Goal: Find specific fact: Find specific fact

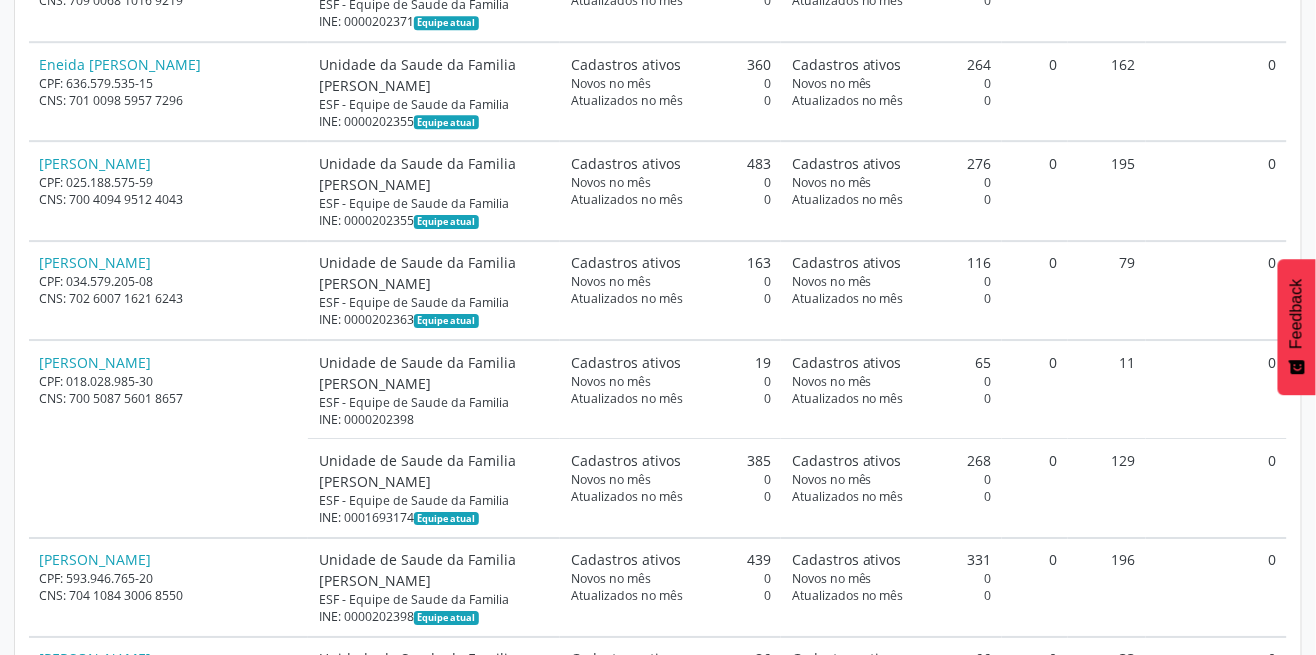
scroll to position [1830, 0]
click at [476, 508] on div "INE: 0001693174 Equipe atual" at bounding box center [434, 516] width 231 height 17
click at [452, 522] on td "Unidade de Saude da Familia [PERSON_NAME] ESF - Equipe de Saude da Familia INE:…" at bounding box center [434, 487] width 252 height 99
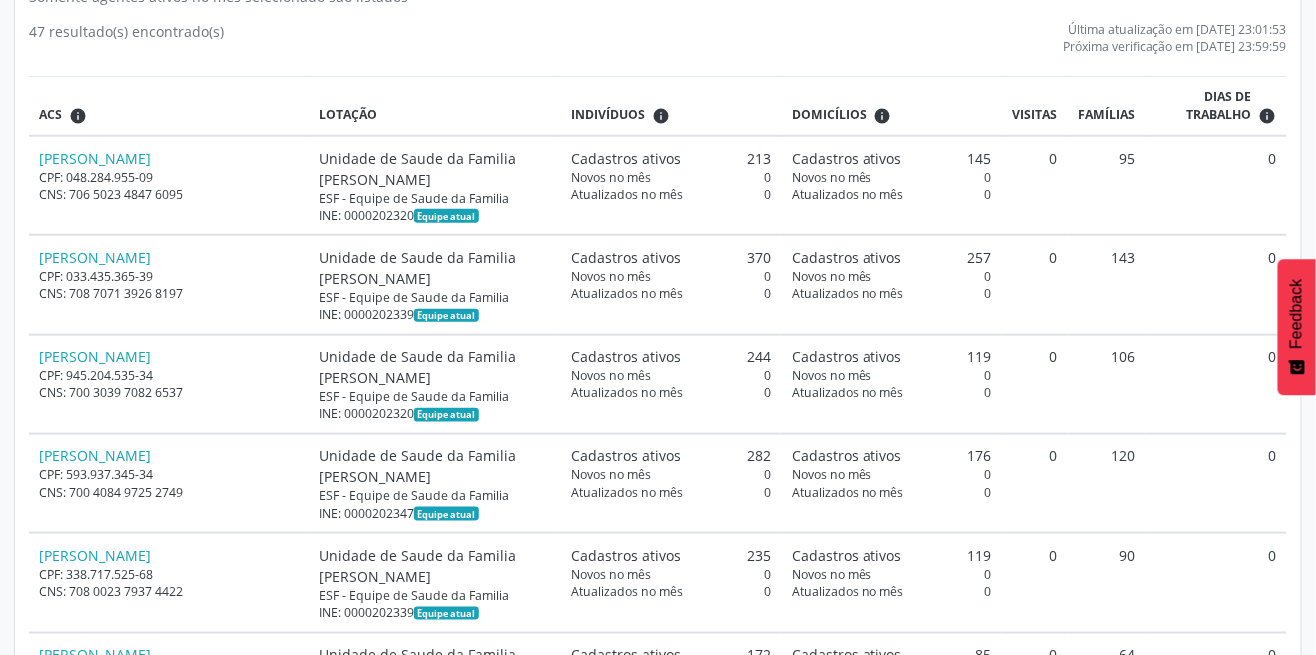
scroll to position [0, 0]
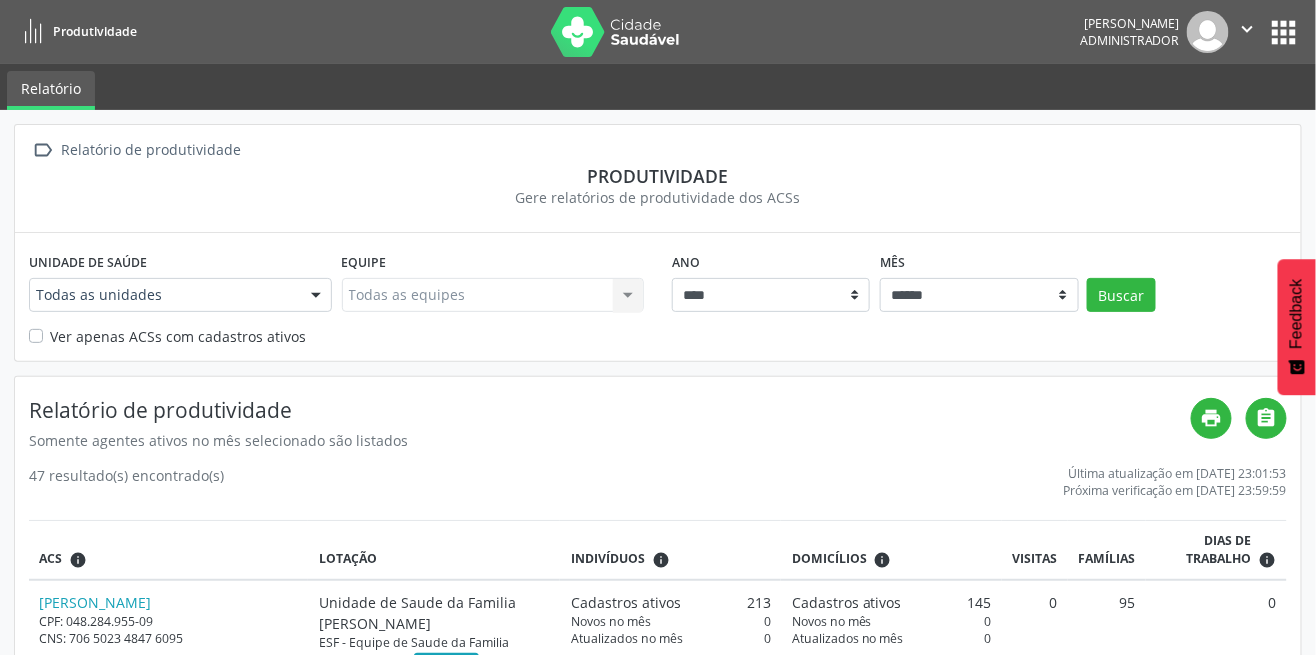
click at [1275, 42] on button "apps" at bounding box center [1284, 32] width 35 height 35
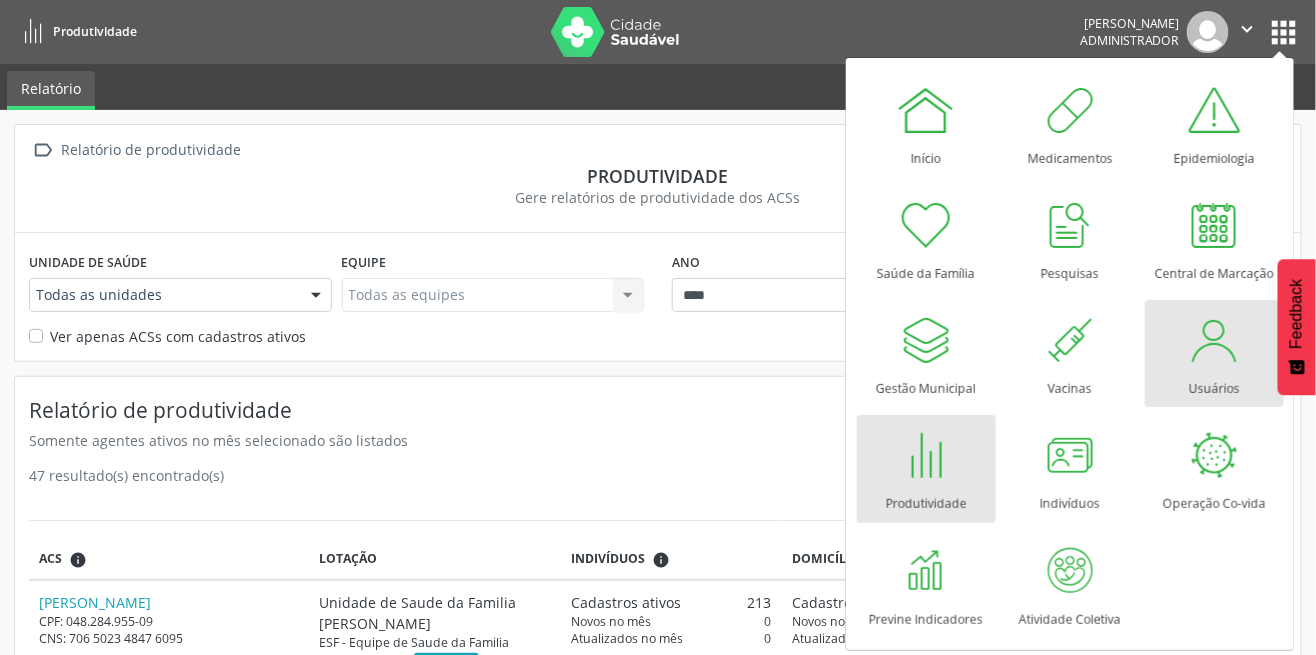
click at [1200, 360] on div at bounding box center [1214, 340] width 60 height 60
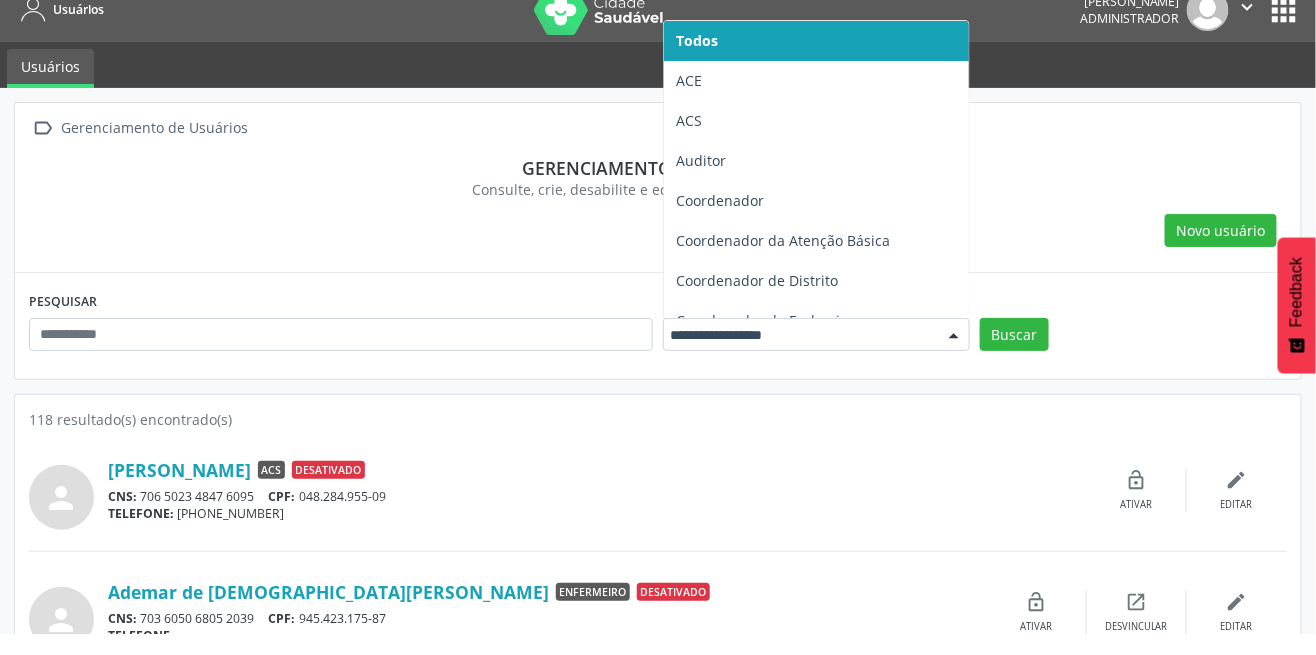
click at [737, 151] on span "ACS" at bounding box center [816, 143] width 305 height 40
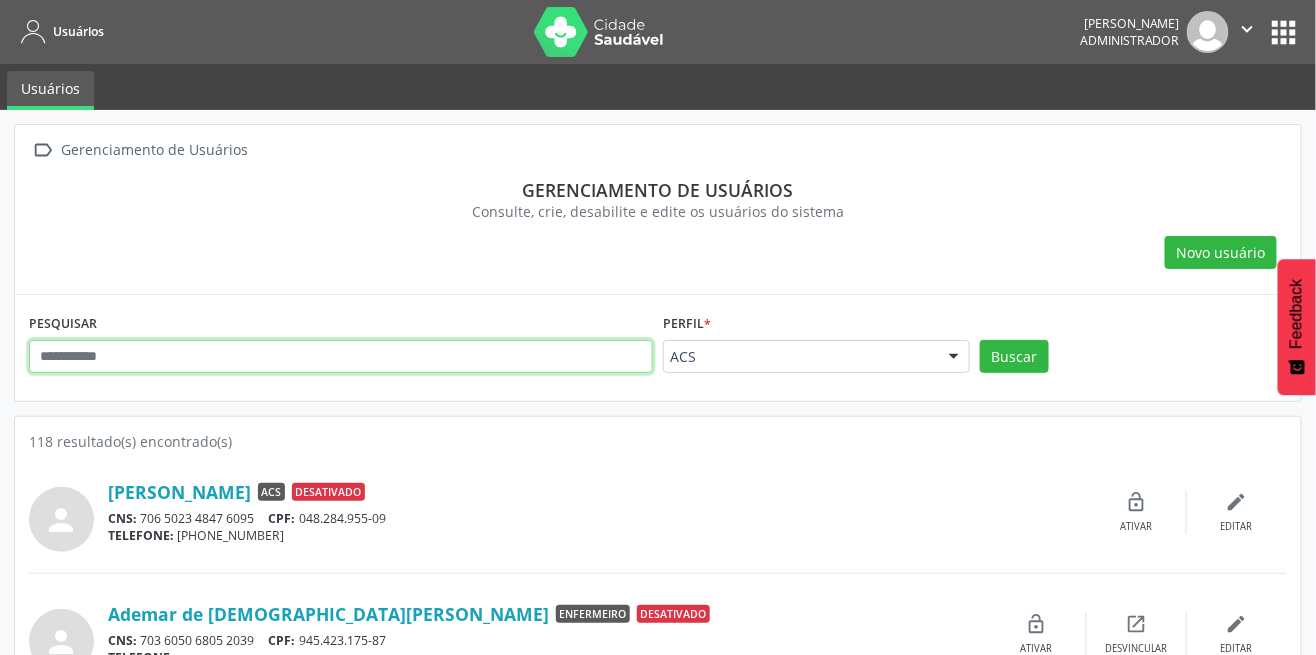
click at [430, 353] on input "text" at bounding box center [341, 357] width 624 height 34
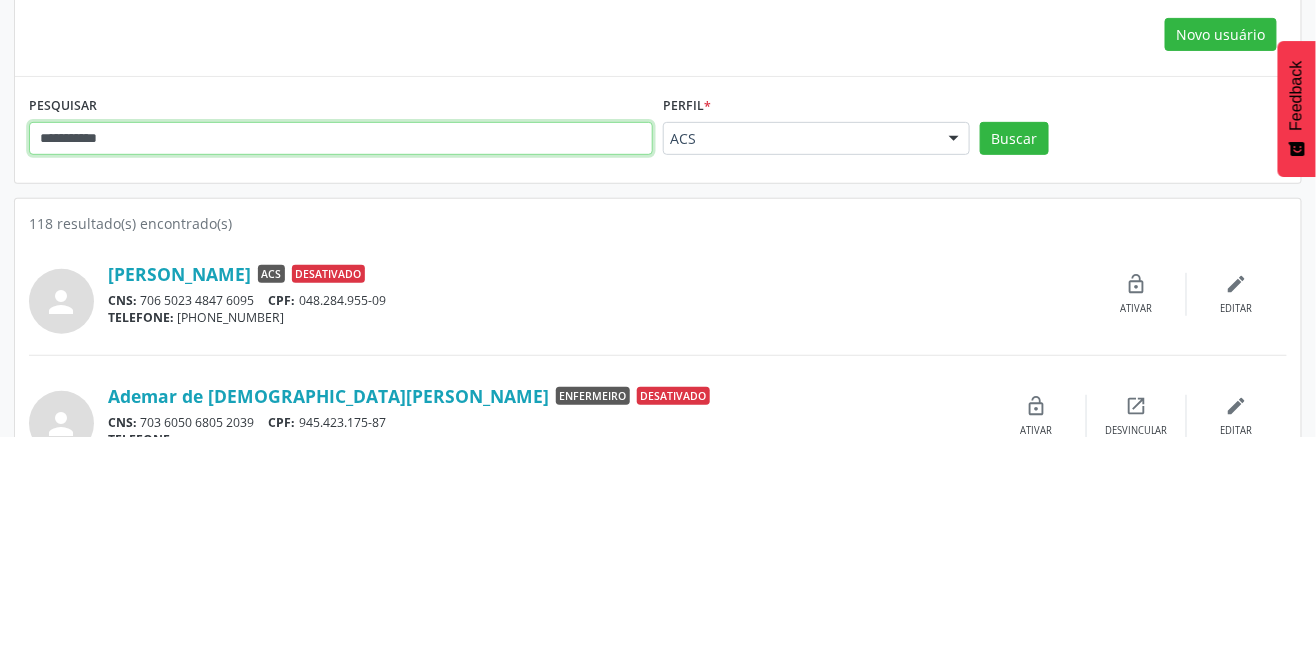
type input "**********"
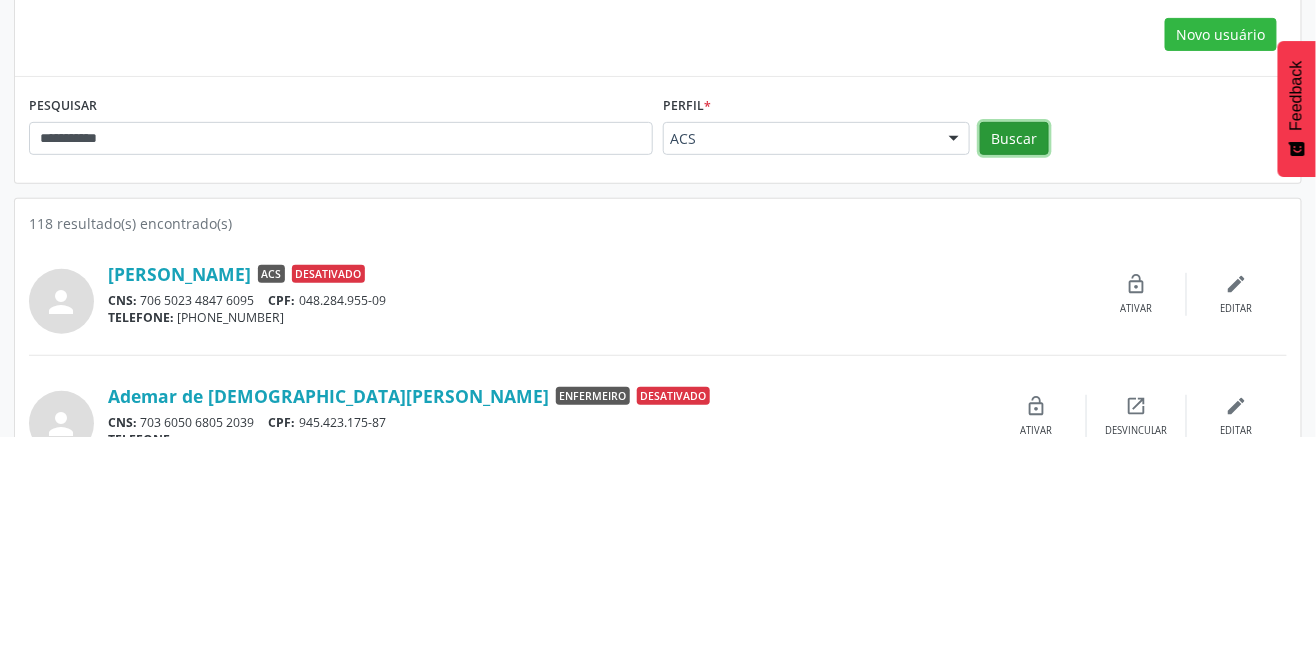
click at [1004, 356] on button "Buscar" at bounding box center [1014, 357] width 69 height 34
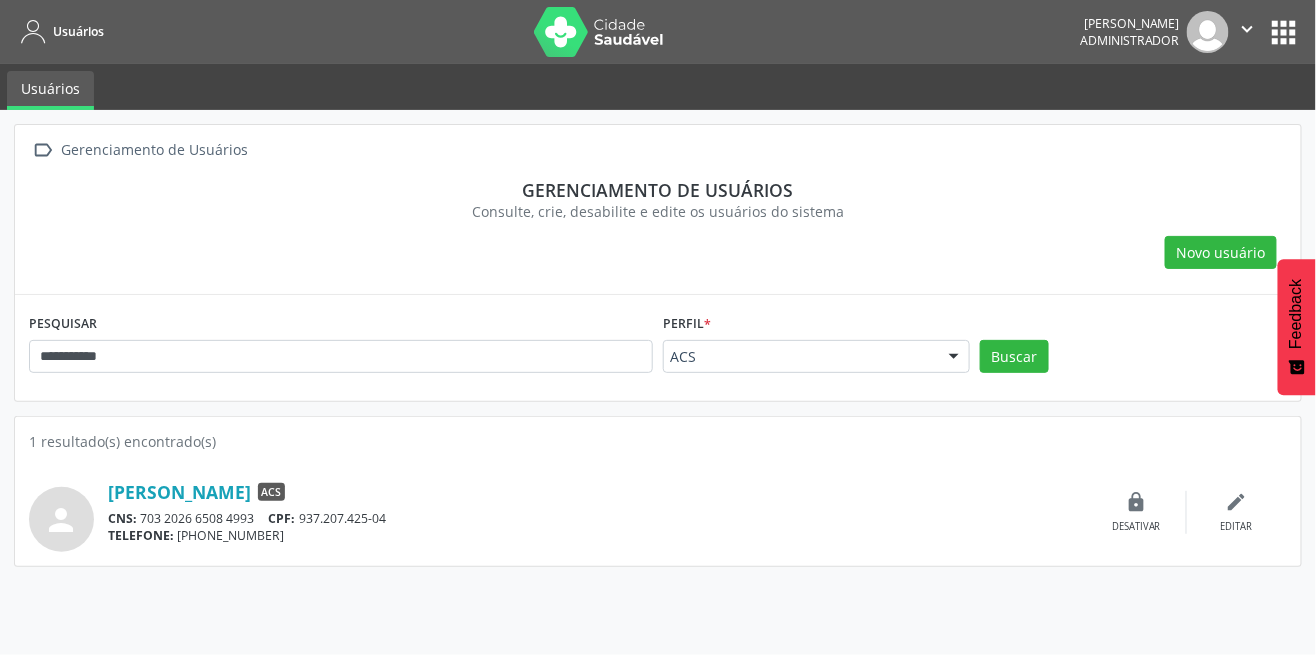
click at [317, 477] on div "person [PERSON_NAME] ACS CNS: 703 2026 6508 4993 CPF: 937.207.425-04 TELEFONE: …" at bounding box center [658, 512] width 1258 height 79
click at [249, 522] on div "CNS: 703 2026 6508 4993 CPF: 937.207.425-04" at bounding box center [597, 518] width 979 height 17
click at [310, 518] on div "CNS: 703 2026 6508 4993 CPF: 937.207.425-04" at bounding box center [597, 518] width 979 height 17
click at [948, 493] on div "[PERSON_NAME] ACS" at bounding box center [597, 492] width 979 height 22
click at [170, 481] on link "[PERSON_NAME]" at bounding box center [179, 492] width 143 height 22
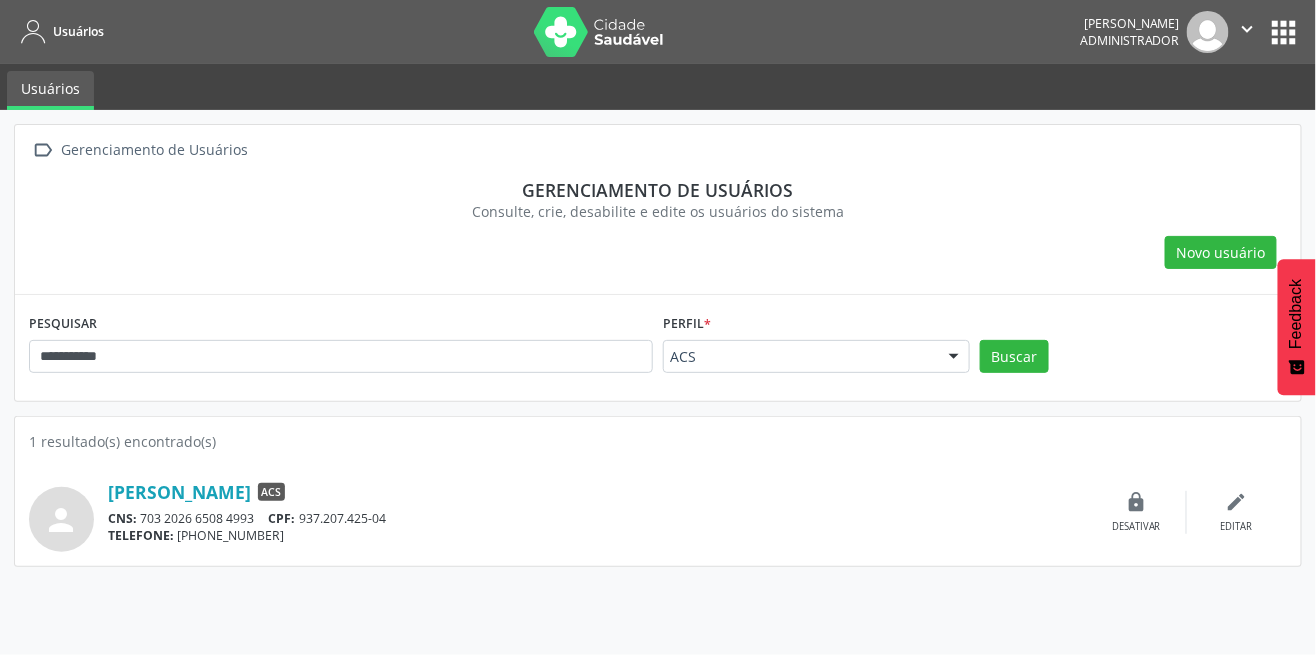
click at [640, 43] on img at bounding box center [599, 32] width 130 height 50
